Goal: Information Seeking & Learning: Learn about a topic

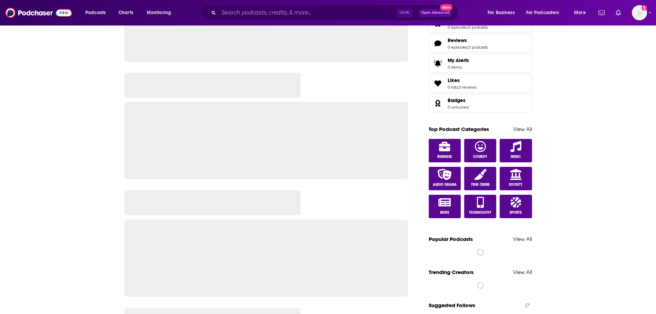
scroll to position [274, 0]
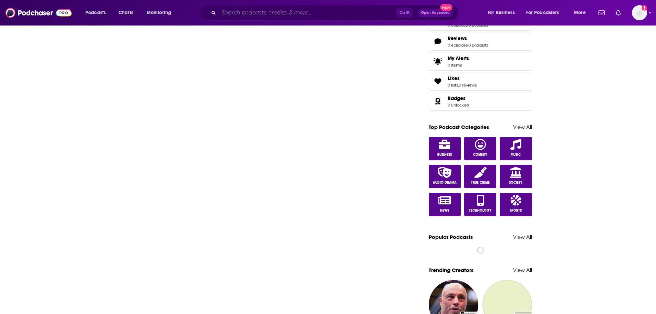
click at [314, 13] on input "Search podcasts, credits, & more..." at bounding box center [308, 12] width 178 height 11
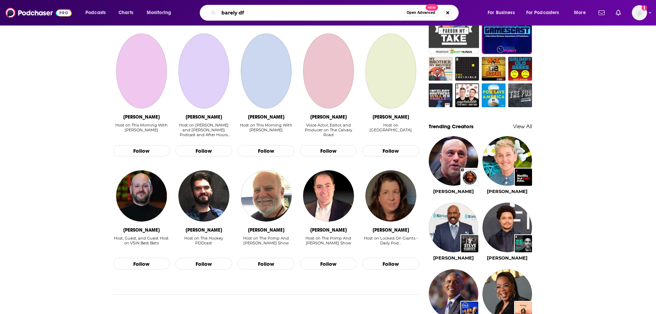
scroll to position [674, 0]
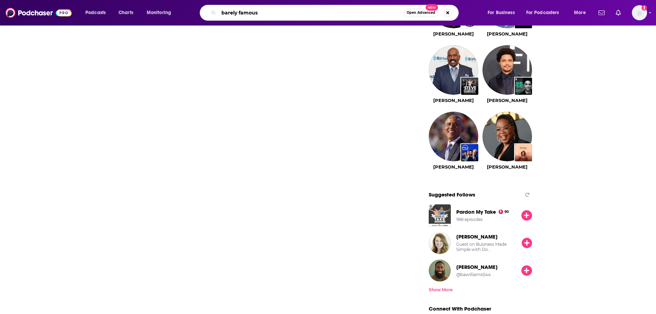
type input "barely famous"
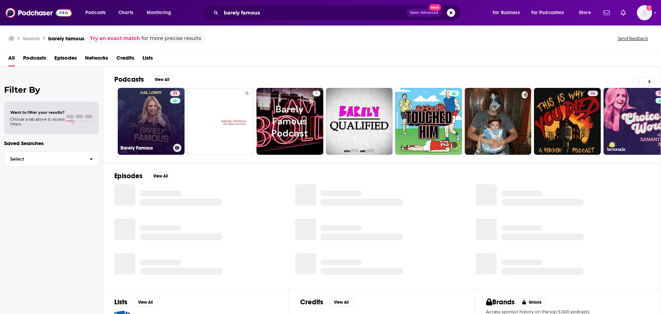
click at [159, 115] on link "71 Barely Famous" at bounding box center [151, 121] width 67 height 67
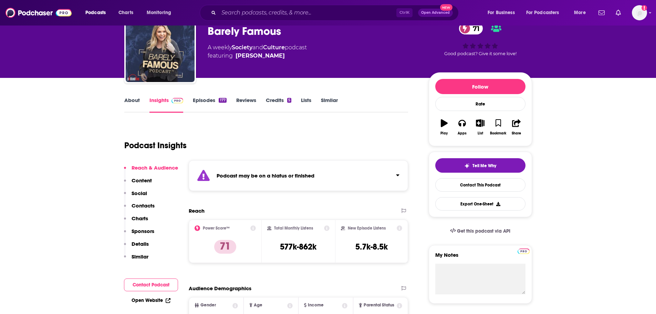
scroll to position [69, 0]
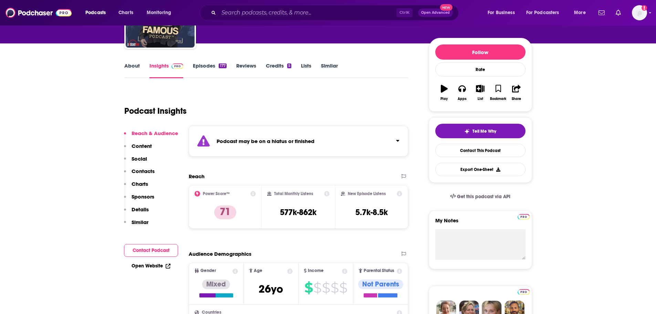
click at [205, 69] on link "Episodes 177" at bounding box center [209, 70] width 33 height 16
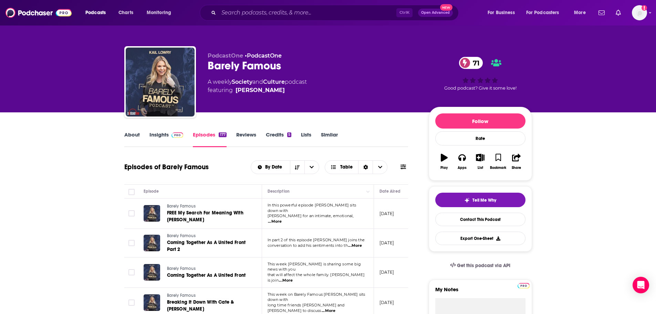
click at [129, 136] on link "About" at bounding box center [131, 139] width 15 height 16
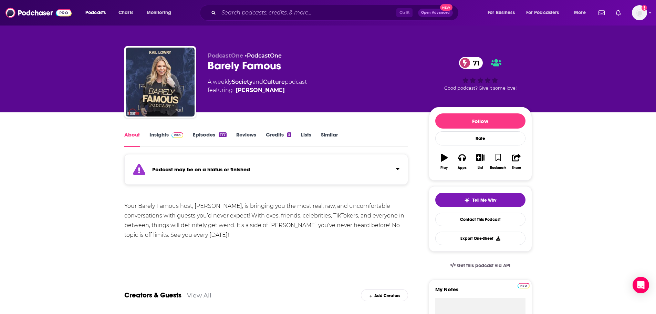
click at [164, 139] on link "Insights" at bounding box center [166, 139] width 34 height 16
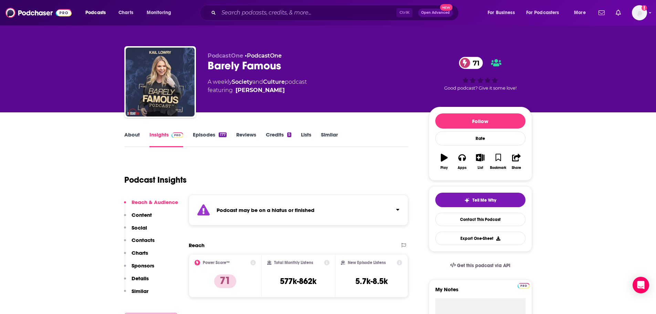
click at [127, 136] on link "About" at bounding box center [131, 139] width 15 height 16
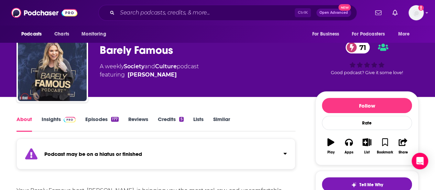
scroll to position [38, 0]
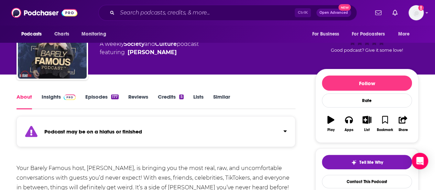
click at [65, 104] on link "Insights" at bounding box center [59, 101] width 34 height 16
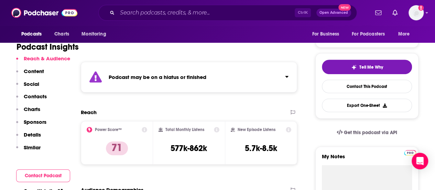
scroll to position [156, 0]
